Goal: Check status: Check status

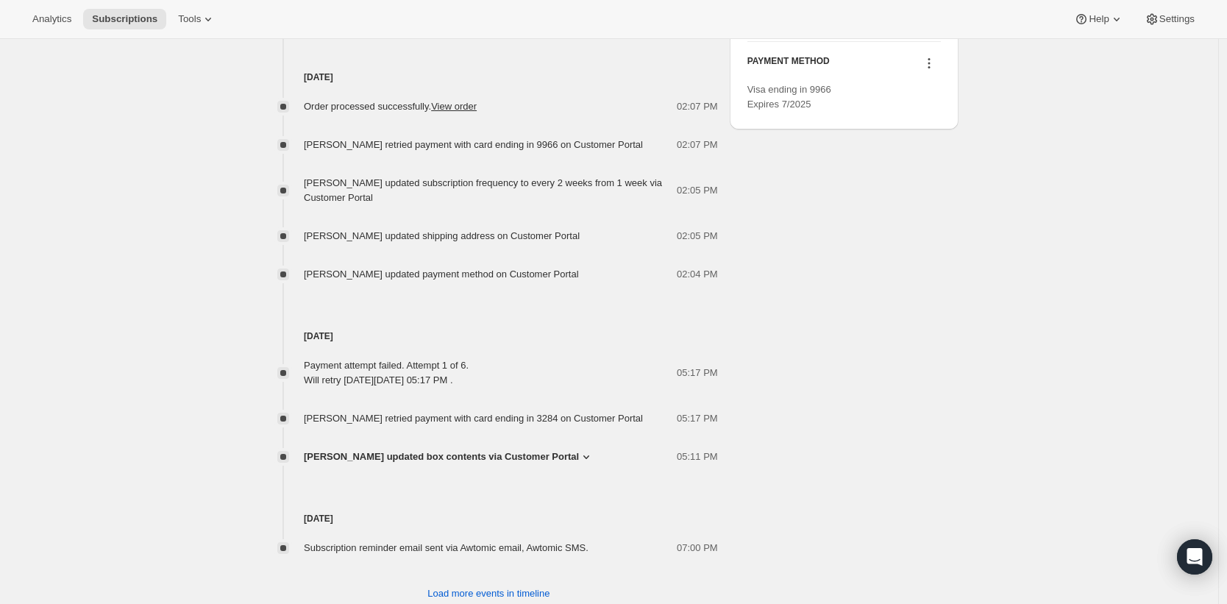
scroll to position [796, 0]
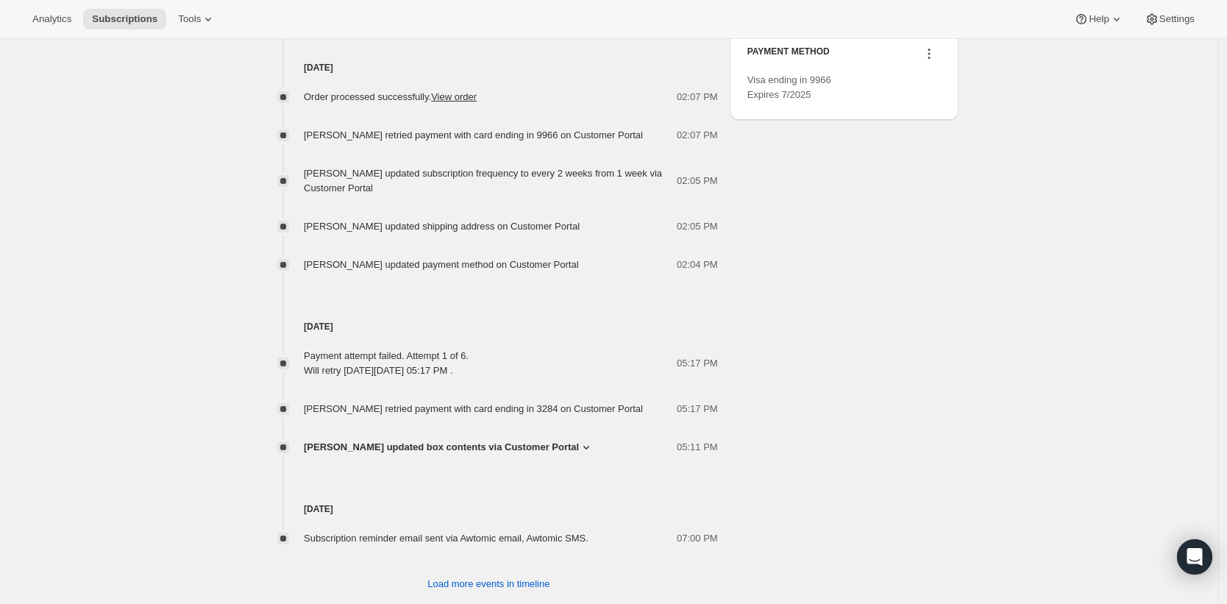
click at [579, 445] on icon at bounding box center [586, 447] width 15 height 15
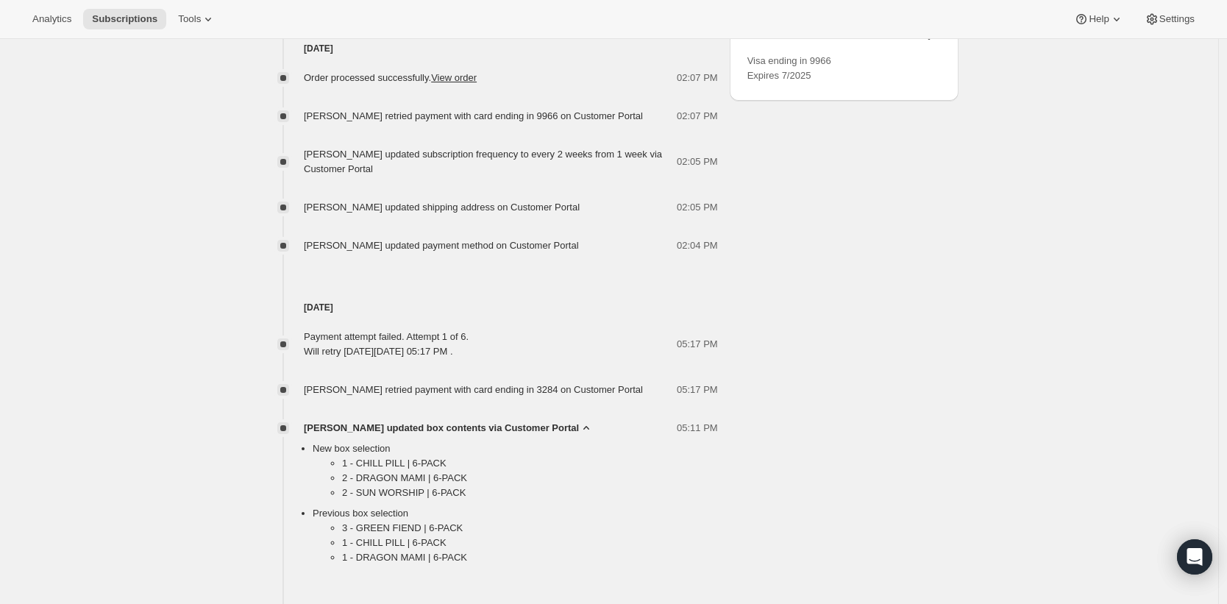
scroll to position [963, 0]
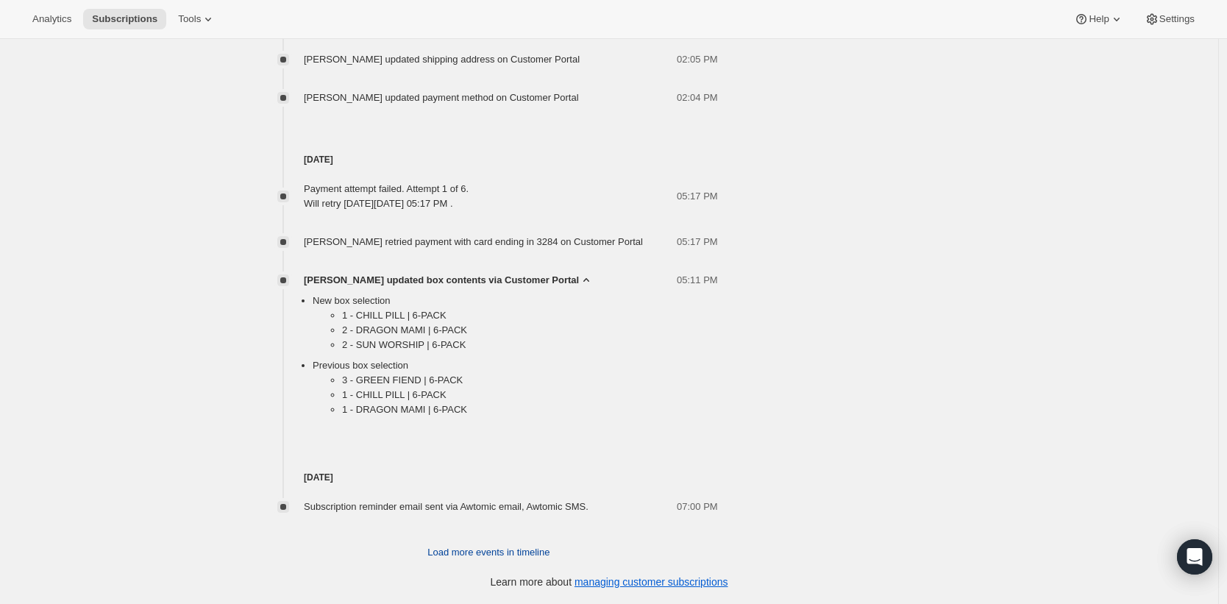
click at [491, 554] on span "Load more events in timeline" at bounding box center [488, 552] width 122 height 15
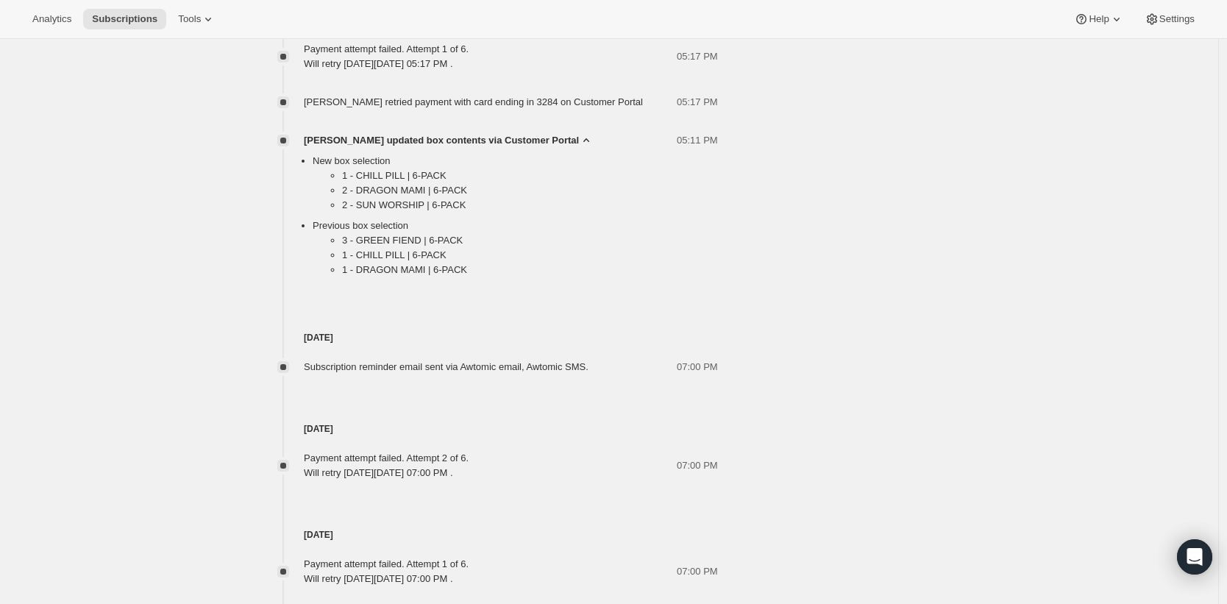
scroll to position [1094, 0]
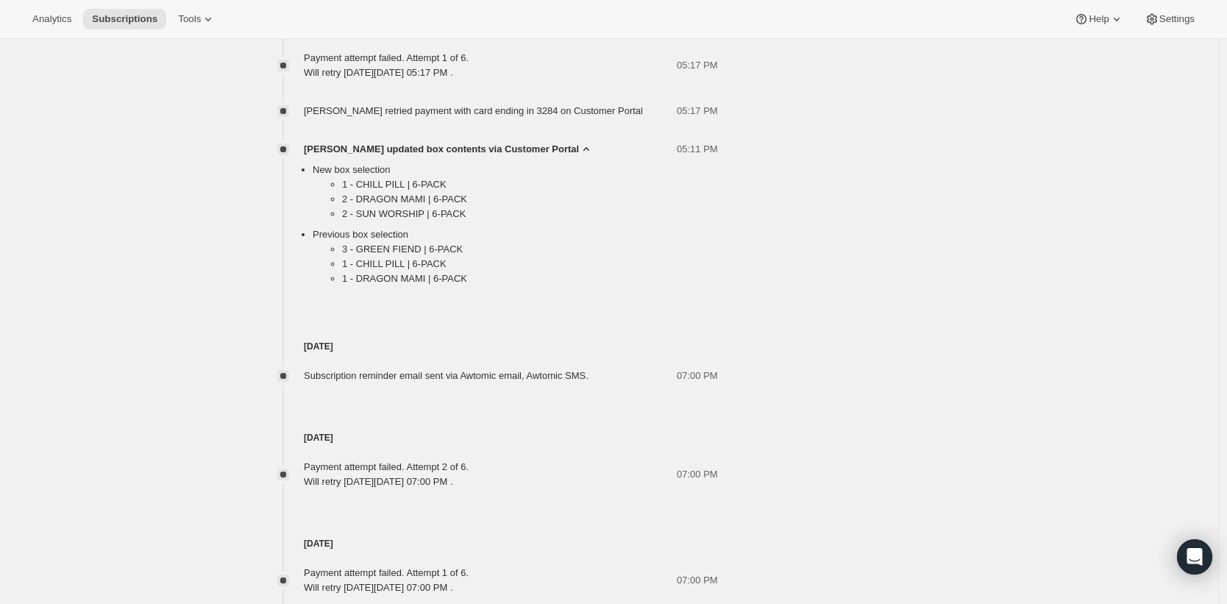
click at [583, 150] on icon at bounding box center [586, 149] width 6 height 4
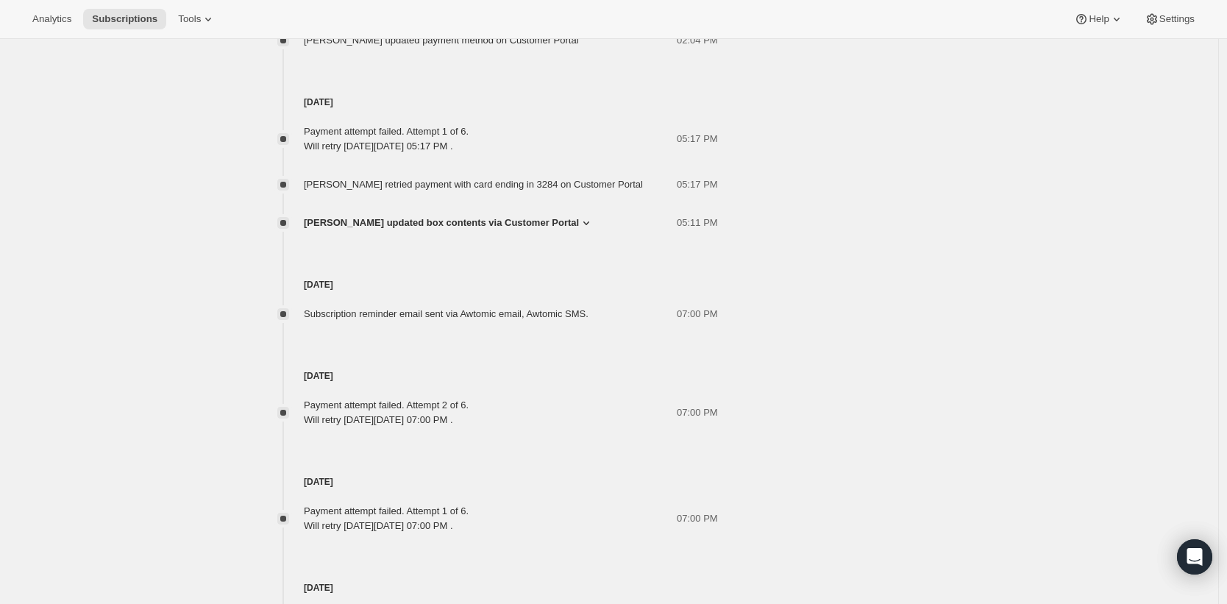
scroll to position [1010, 0]
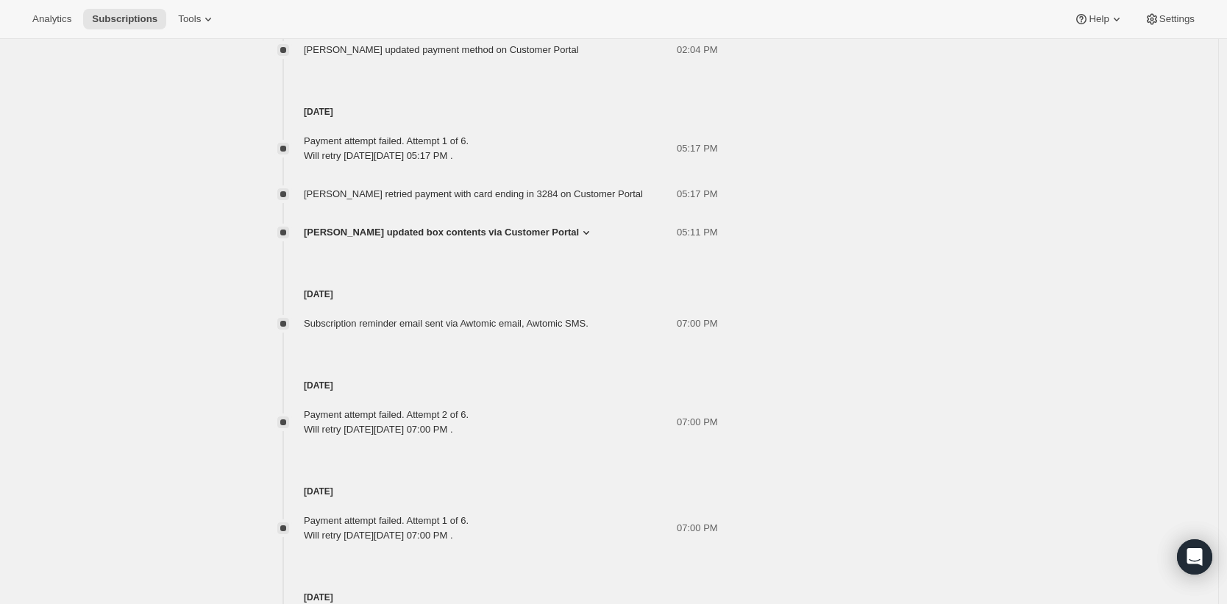
click at [558, 230] on span "[PERSON_NAME] updated box contents via Customer Portal" at bounding box center [441, 232] width 275 height 15
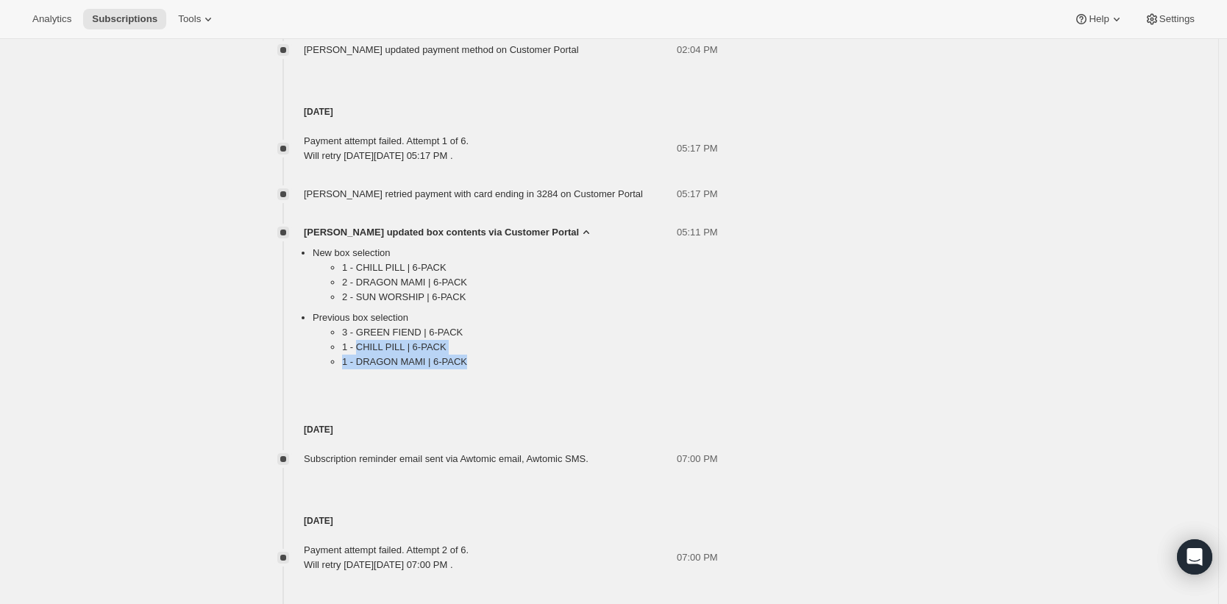
drag, startPoint x: 361, startPoint y: 349, endPoint x: 446, endPoint y: 374, distance: 88.2
click at [446, 374] on ul "3 - GREEN FIEND | 6-PACK 1 - CHILL PILL | 6-PACK 1 - DRAGON MAMI | 6-PACK" at bounding box center [515, 350] width 405 height 50
click at [529, 296] on li "2 - SUN WORSHIP | 6-PACK" at bounding box center [530, 297] width 376 height 15
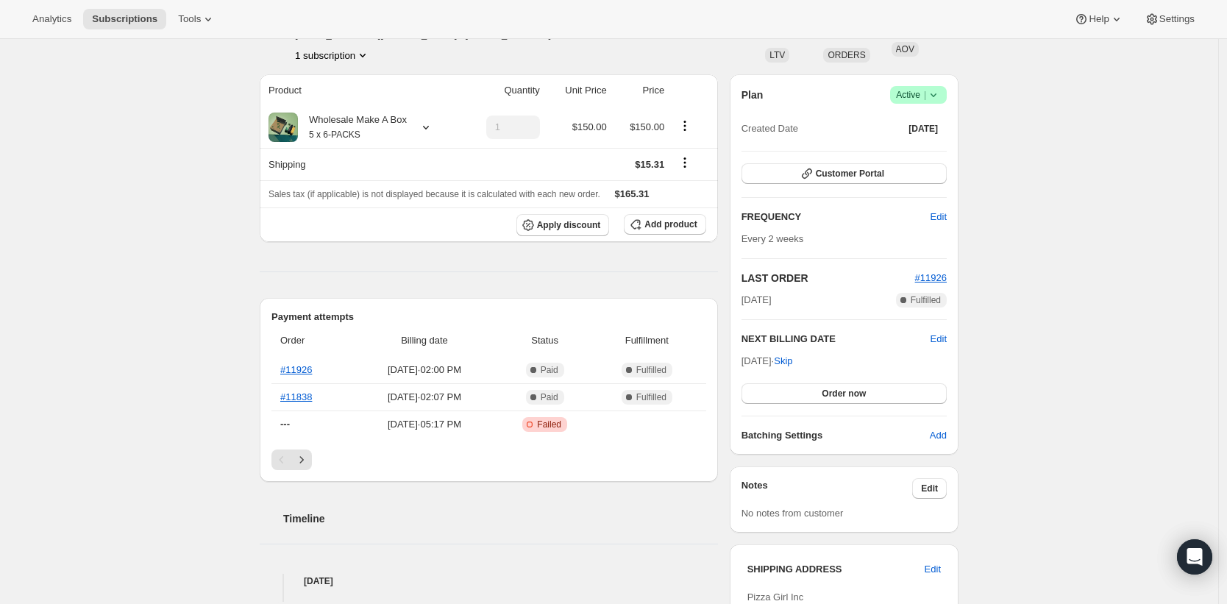
scroll to position [176, 0]
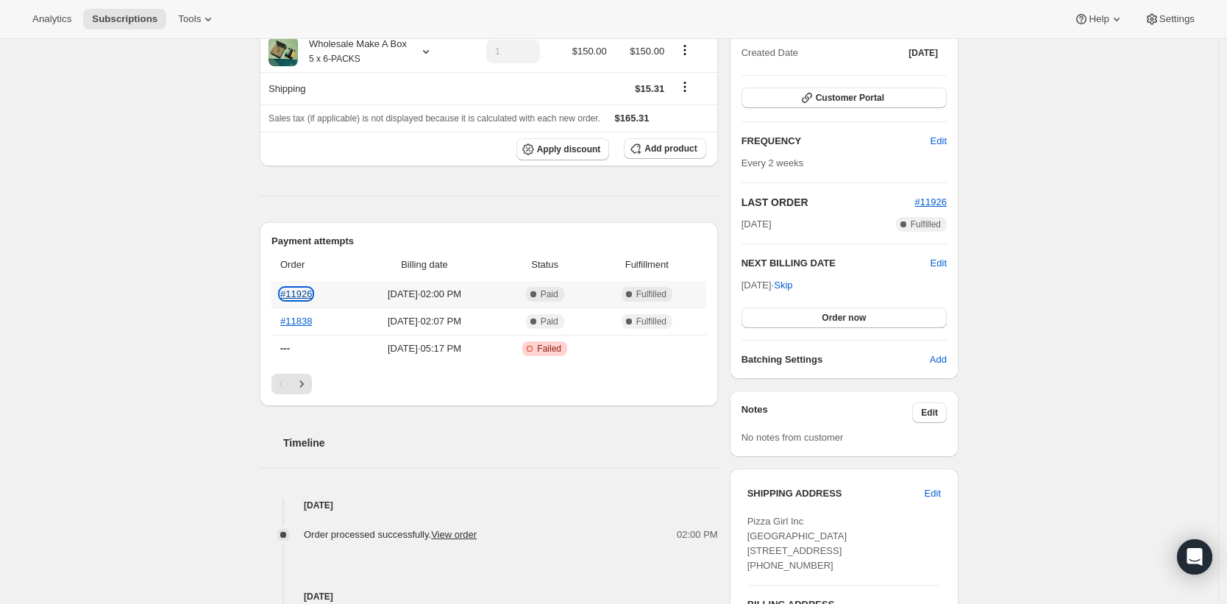
click at [304, 296] on link "#11926" at bounding box center [296, 293] width 32 height 11
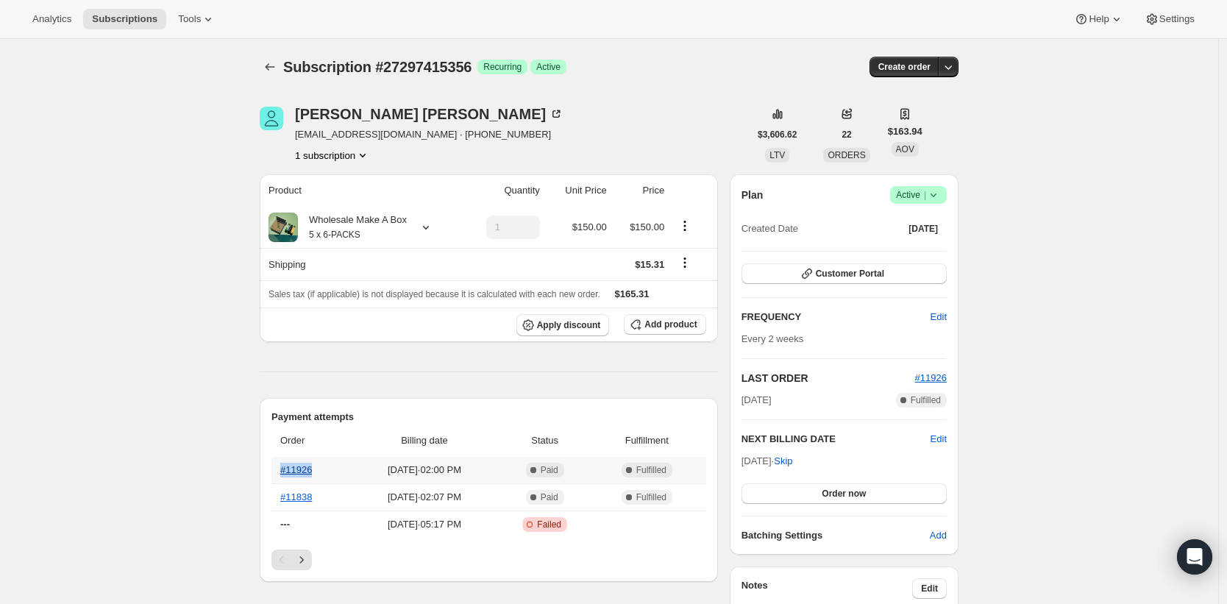
drag, startPoint x: 327, startPoint y: 469, endPoint x: 285, endPoint y: 473, distance: 42.1
click at [285, 473] on th "#11926" at bounding box center [311, 470] width 80 height 26
copy link "#11926"
